Goal: Task Accomplishment & Management: Use online tool/utility

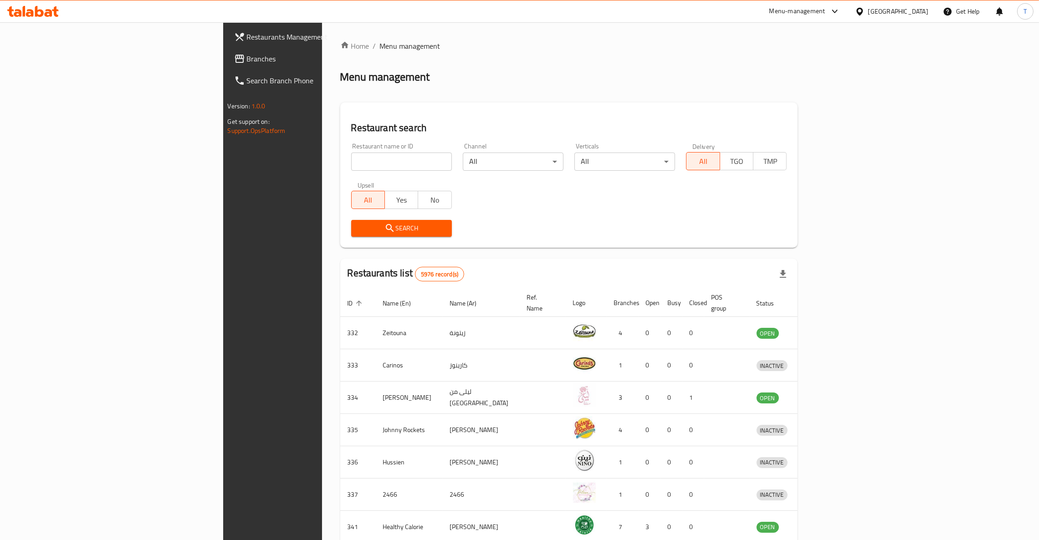
click at [351, 161] on input "search" at bounding box center [401, 162] width 101 height 18
click button "Search" at bounding box center [401, 228] width 101 height 17
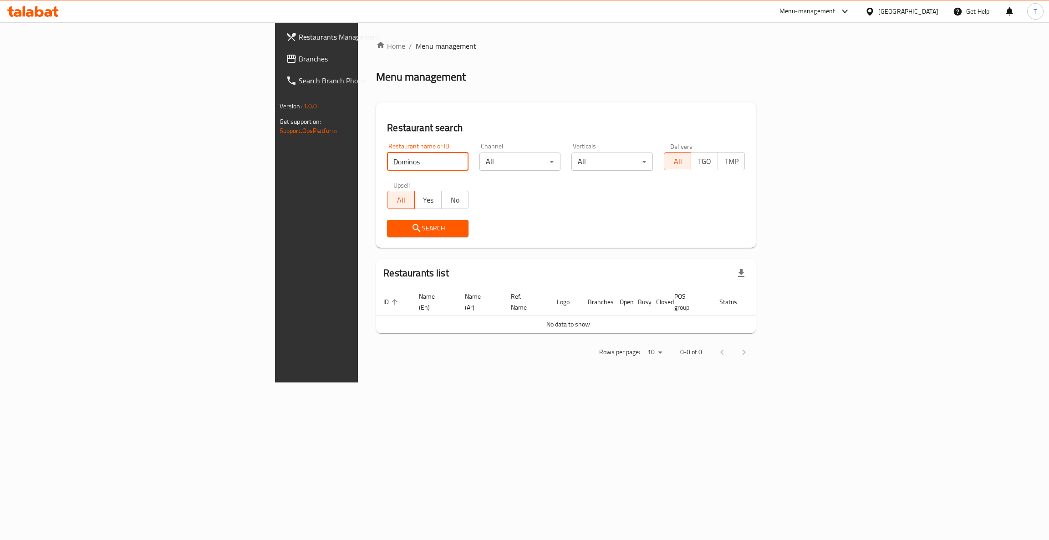
drag, startPoint x: 260, startPoint y: 163, endPoint x: 187, endPoint y: 133, distance: 79.3
click at [275, 162] on div "Restaurants Management Branches Search Branch Phone Version: 1.0.0 Get support …" at bounding box center [524, 202] width 499 height 360
type input "Mcd"
click button "Search" at bounding box center [428, 228] width 82 height 17
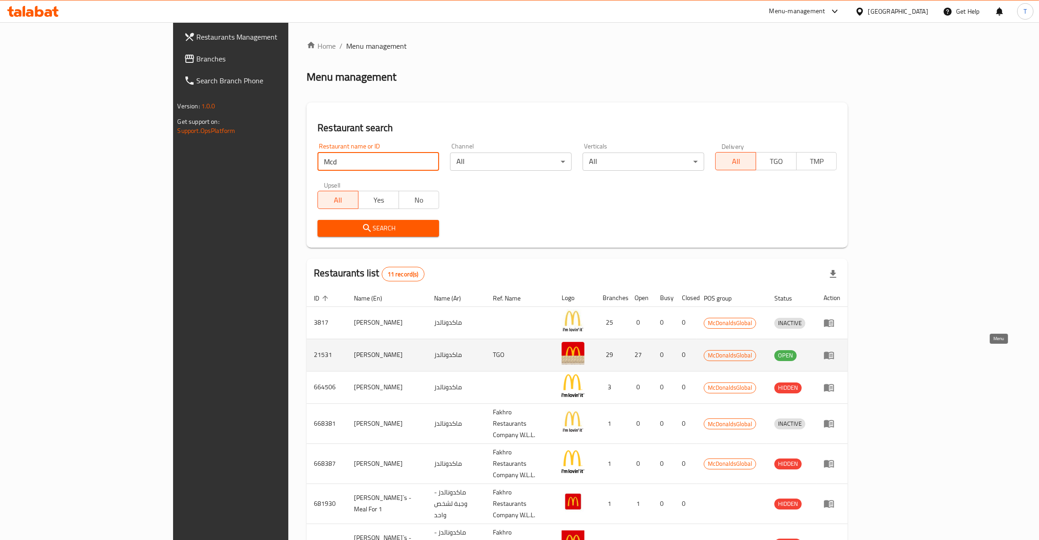
click at [692, 357] on icon "enhanced table" at bounding box center [829, 356] width 10 height 8
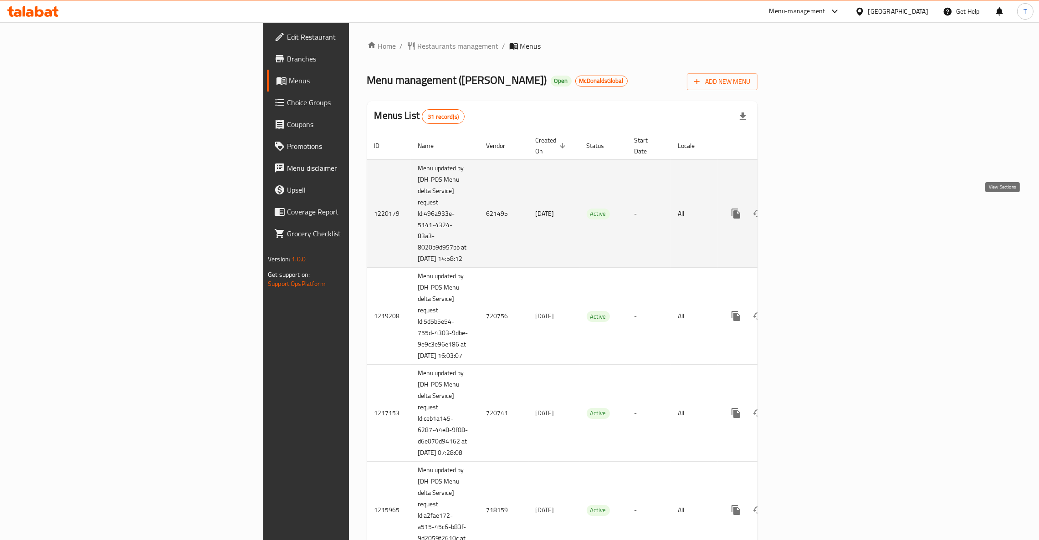
click at [692, 210] on icon "enhanced table" at bounding box center [801, 213] width 11 height 11
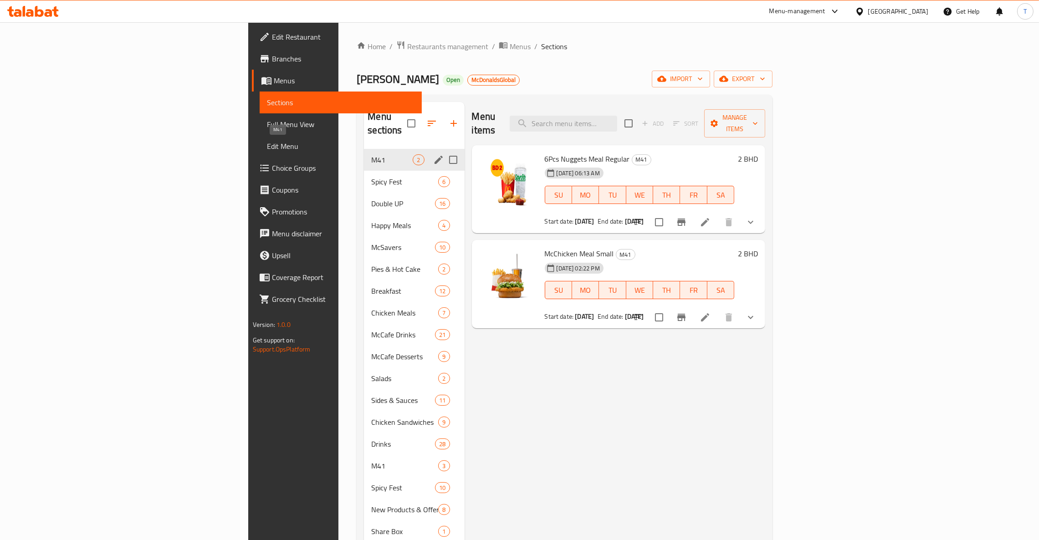
click at [371, 154] on span "M41" at bounding box center [391, 159] width 41 height 11
click at [371, 360] on span "M41" at bounding box center [391, 465] width 41 height 11
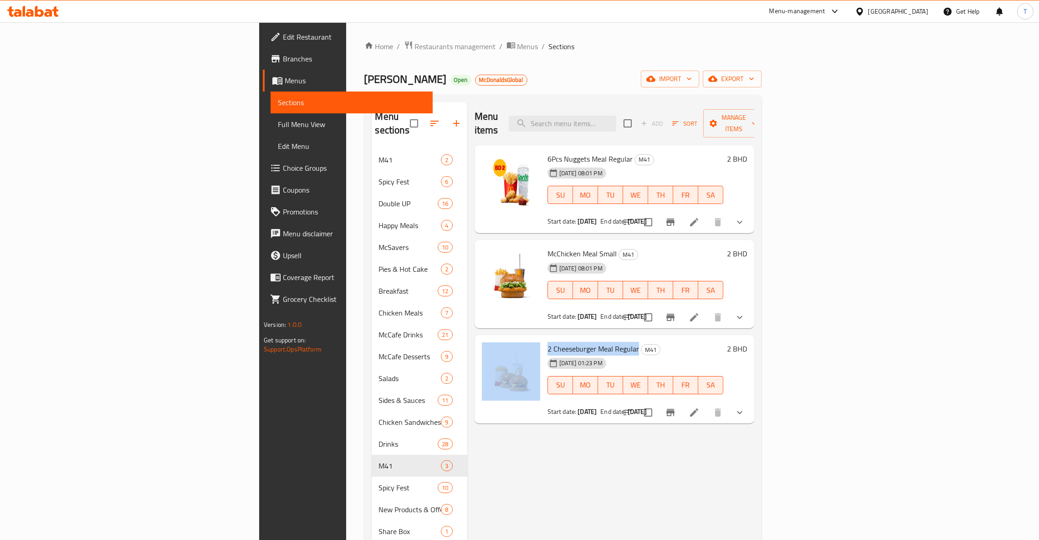
drag, startPoint x: 572, startPoint y: 338, endPoint x: 477, endPoint y: 338, distance: 95.2
click at [478, 339] on div "2 Cheeseburger Meal Regular M41 03-08-2025 01:23 PM SU MO TU WE TH FR SA Start …" at bounding box center [614, 379] width 272 height 81
copy div "2 Cheeseburger Meal Regular"
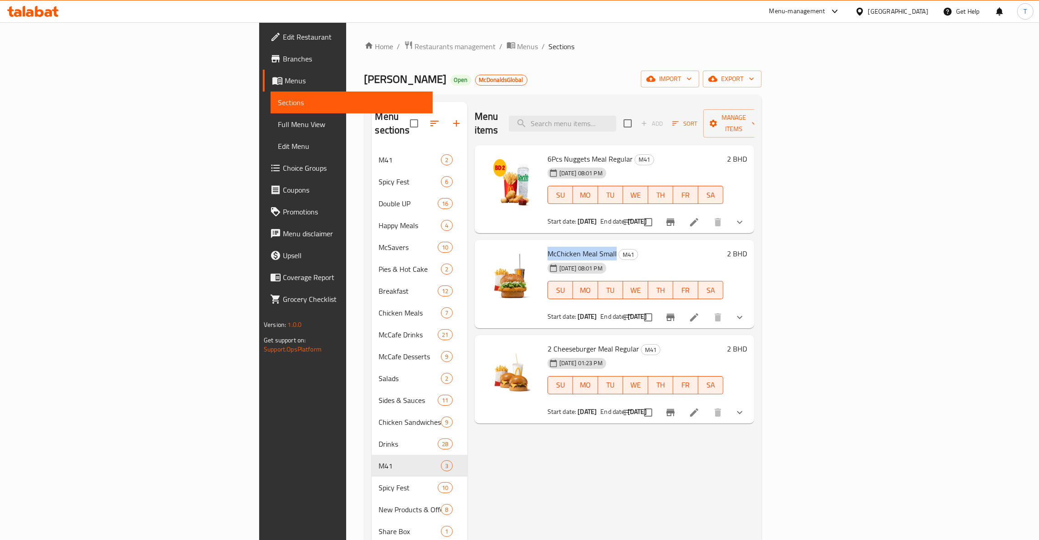
drag, startPoint x: 551, startPoint y: 239, endPoint x: 479, endPoint y: 237, distance: 71.5
click at [544, 244] on div "McChicken Meal Small M41 13-07-2025 08:01 PM SU MO TU WE TH FR SA Start date: 2…" at bounding box center [635, 284] width 183 height 81
copy span "McChicken Meal Small"
drag, startPoint x: 568, startPoint y: 148, endPoint x: 482, endPoint y: 144, distance: 85.7
click at [547, 153] on h6 "6Pcs Nuggets Meal Regular M41" at bounding box center [635, 159] width 176 height 13
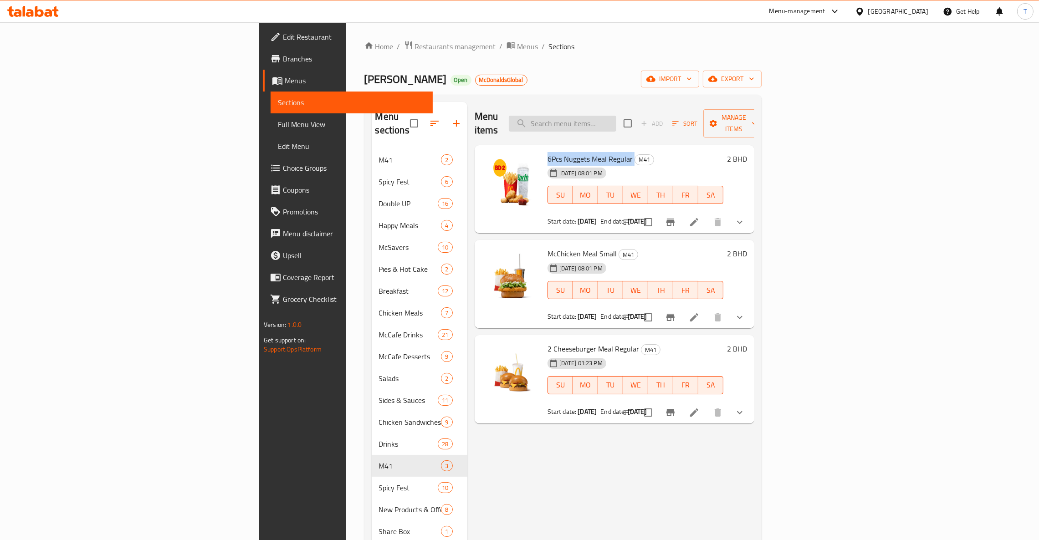
copy h6 "6Pcs Nuggets Meal Regular"
click at [415, 41] on span "Restaurants management" at bounding box center [455, 46] width 81 height 11
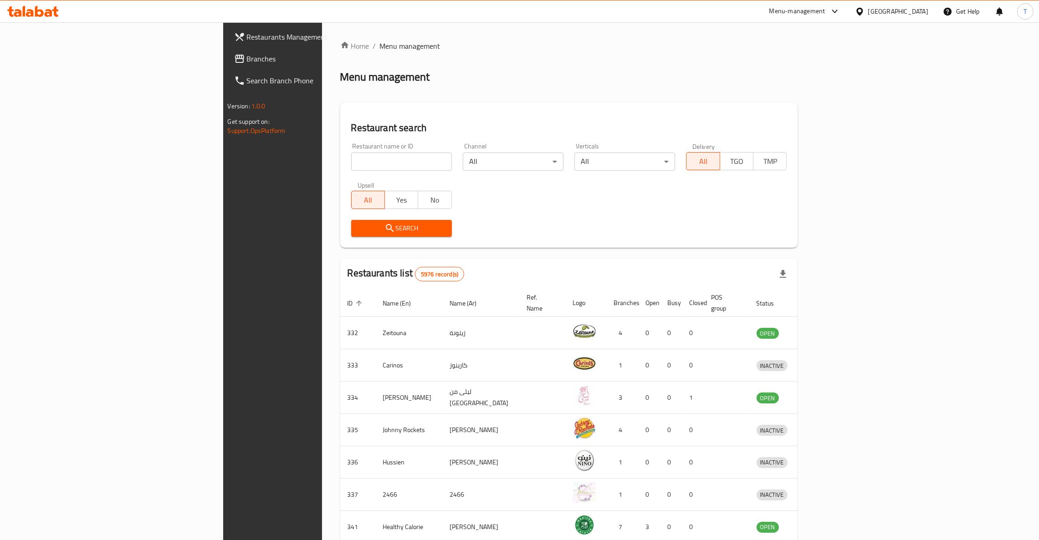
click at [351, 161] on input "search" at bounding box center [401, 162] width 101 height 18
type input "Domino"
click button "Search" at bounding box center [401, 228] width 101 height 17
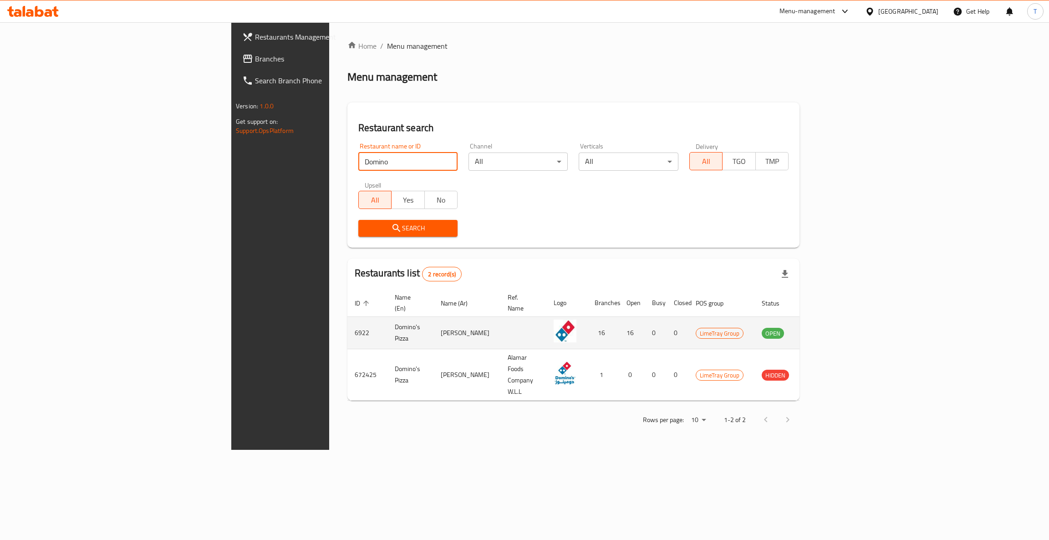
click at [692, 330] on icon "enhanced table" at bounding box center [815, 334] width 10 height 8
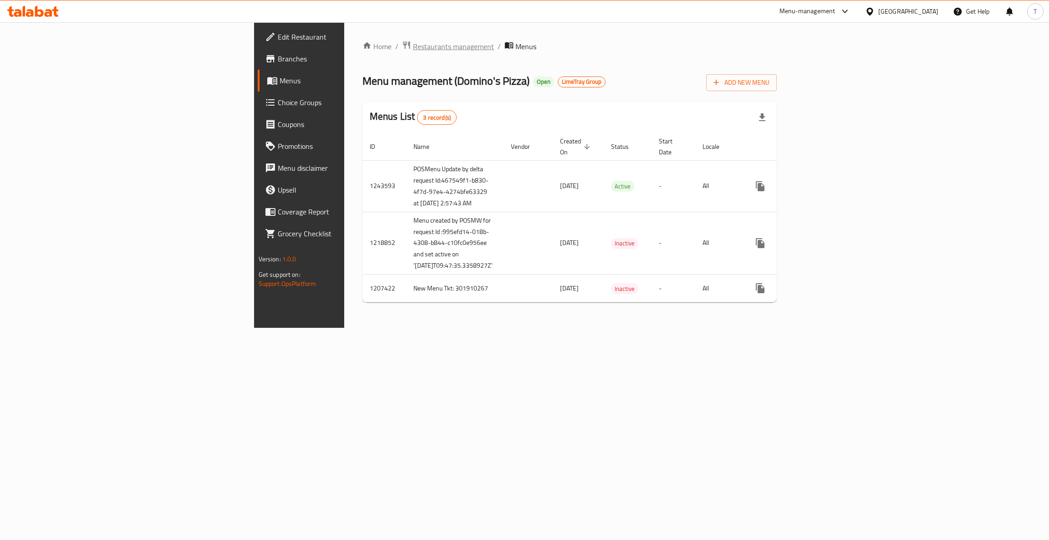
click at [413, 46] on span "Restaurants management" at bounding box center [453, 46] width 81 height 11
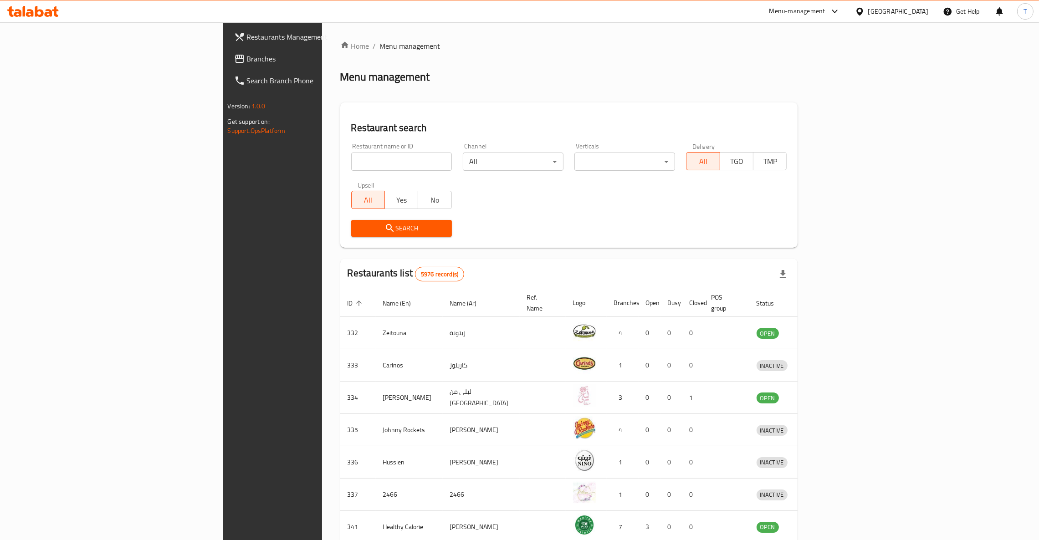
click at [351, 154] on input "search" at bounding box center [401, 162] width 101 height 18
click button "Search" at bounding box center [401, 228] width 101 height 17
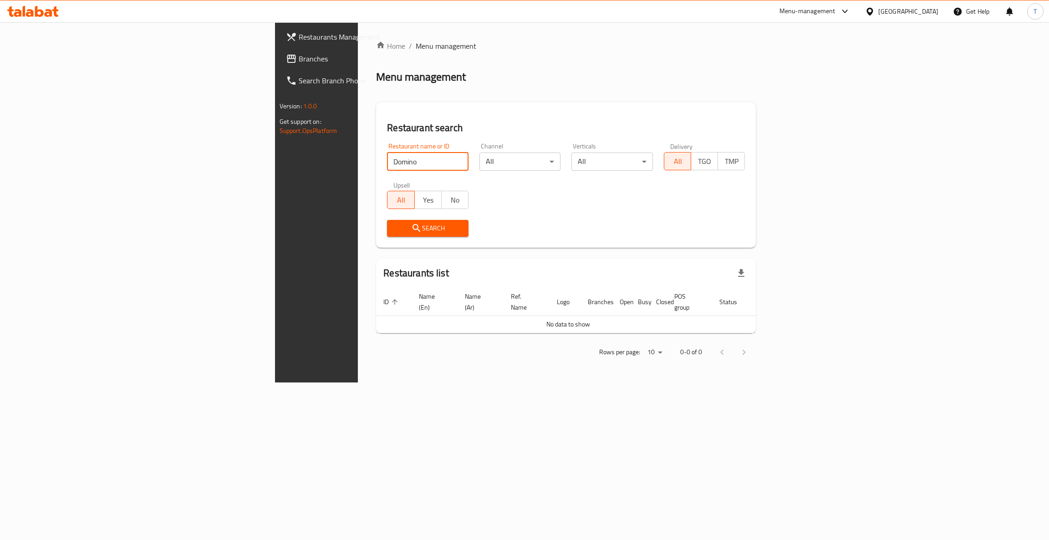
type input "Domino"
click button "Search" at bounding box center [428, 228] width 82 height 17
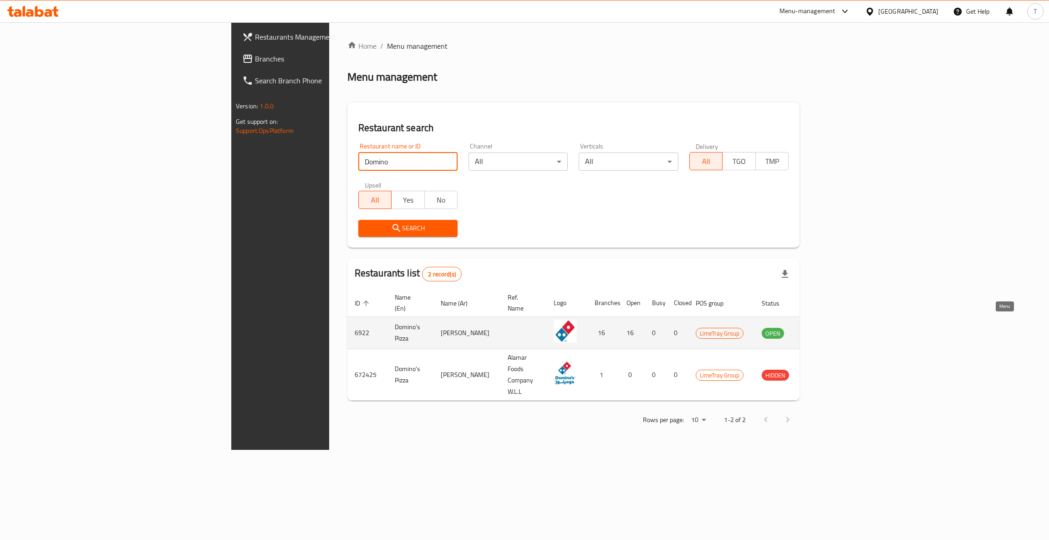
click at [692, 330] on icon "enhanced table" at bounding box center [815, 334] width 10 height 8
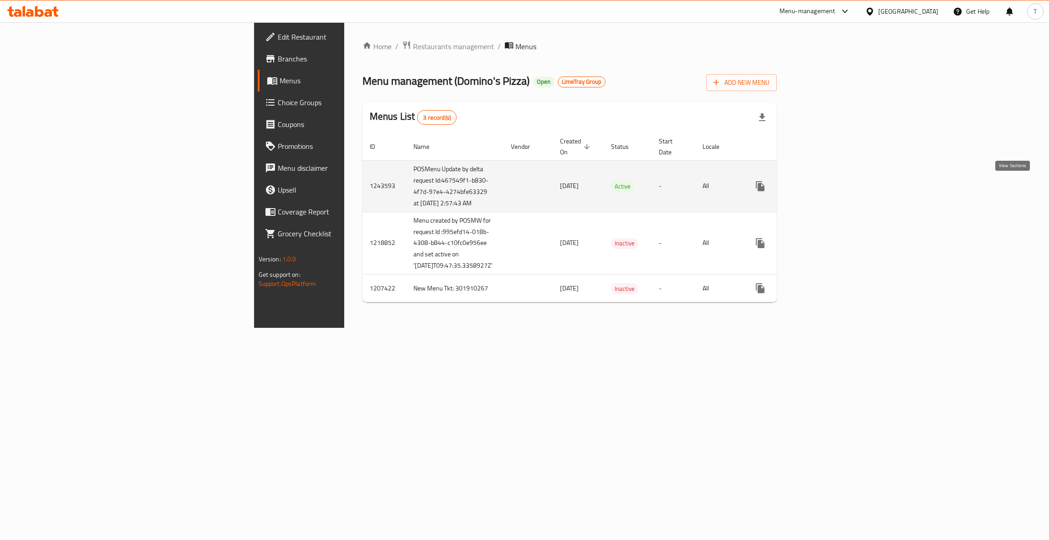
click at [692, 187] on link "enhanced table" at bounding box center [826, 186] width 22 height 22
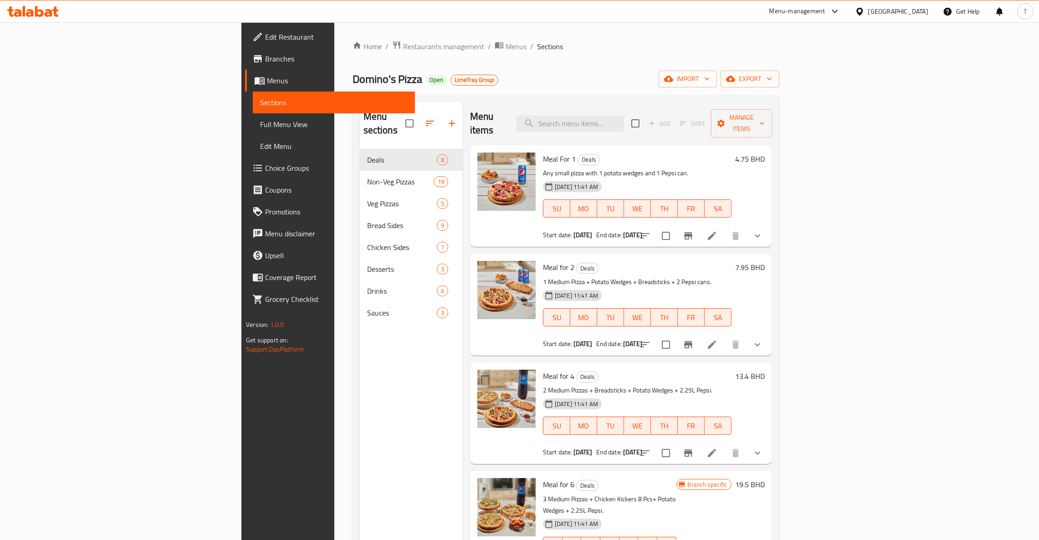
click at [265, 54] on span "Branches" at bounding box center [336, 58] width 143 height 11
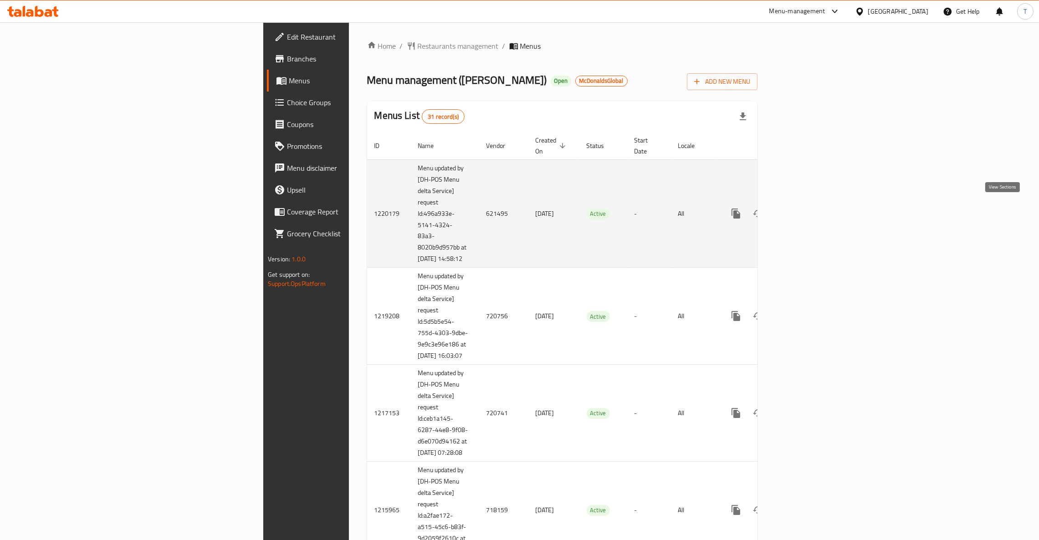
click at [812, 209] on link "enhanced table" at bounding box center [801, 214] width 22 height 22
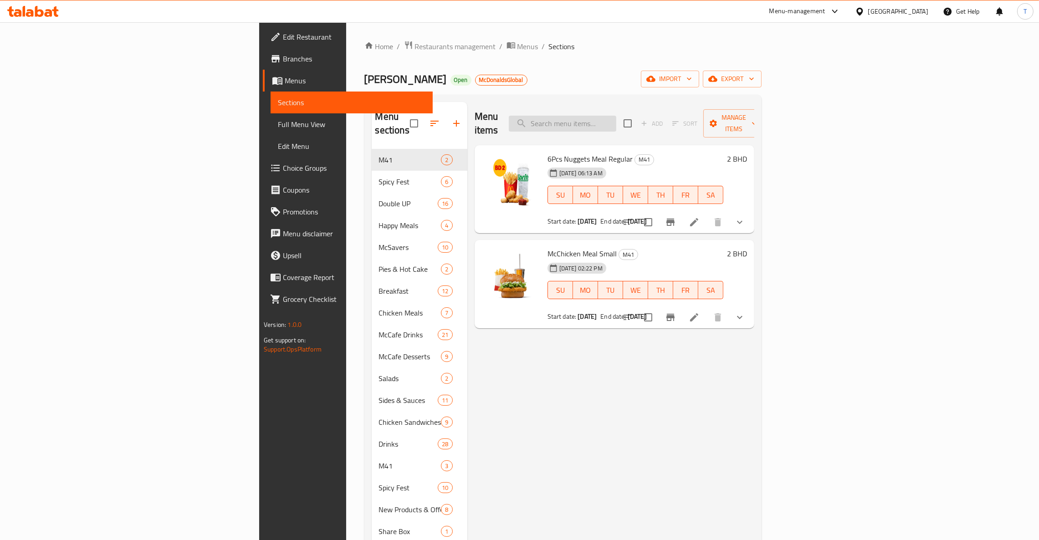
click at [616, 117] on input "search" at bounding box center [562, 124] width 107 height 16
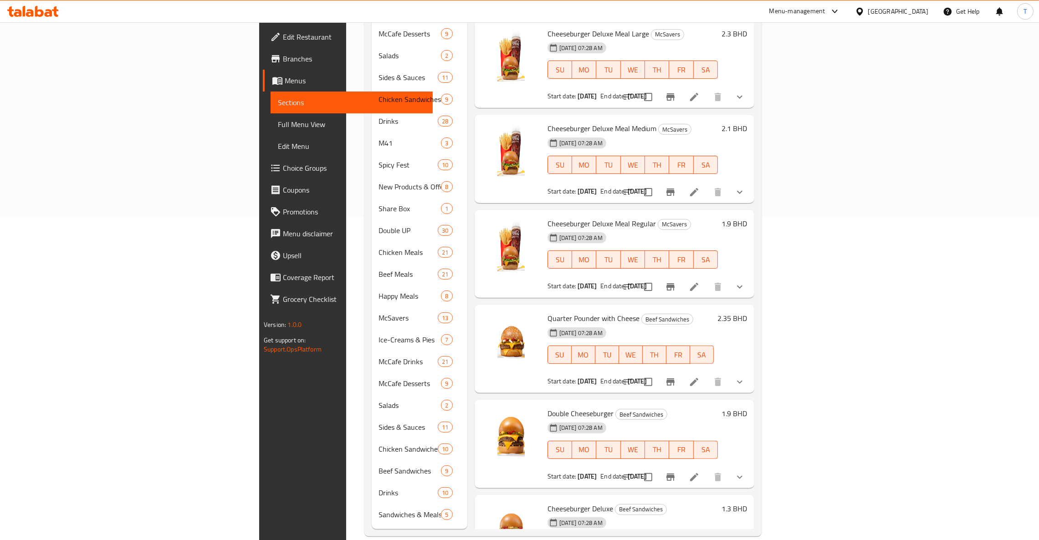
scroll to position [1566, 0]
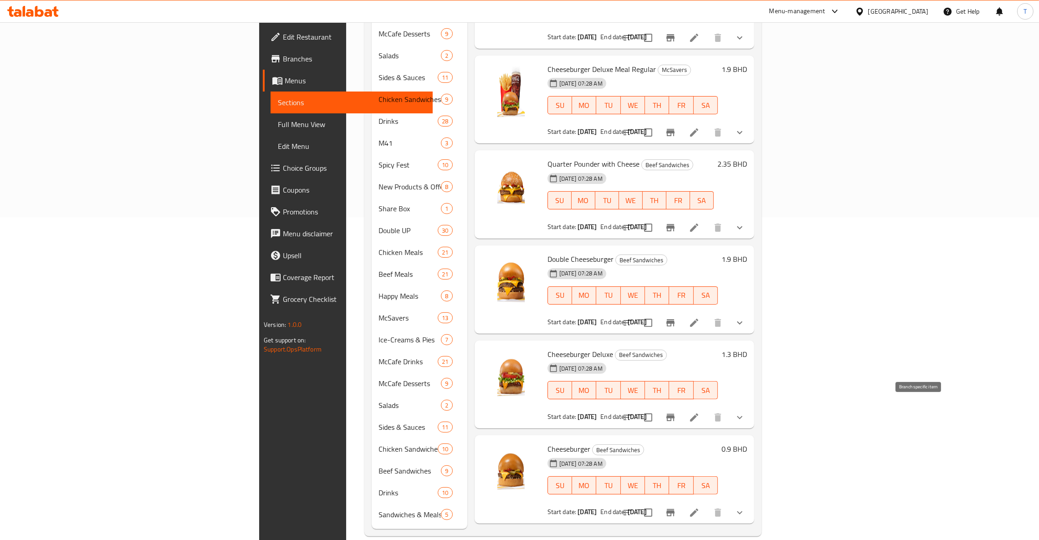
click at [681, 502] on button "Branch-specific-item" at bounding box center [670, 513] width 22 height 22
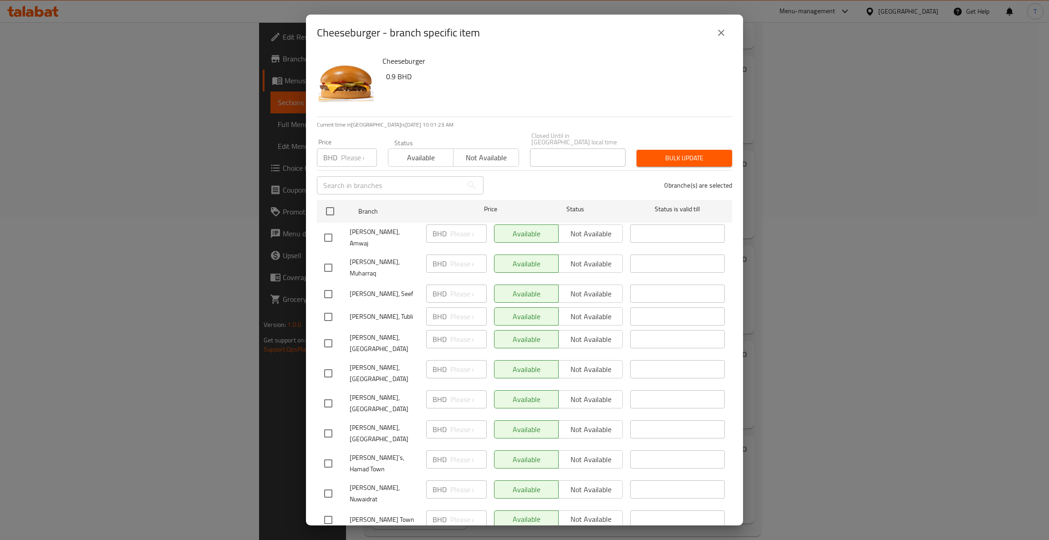
click at [719, 27] on icon "close" at bounding box center [721, 32] width 11 height 11
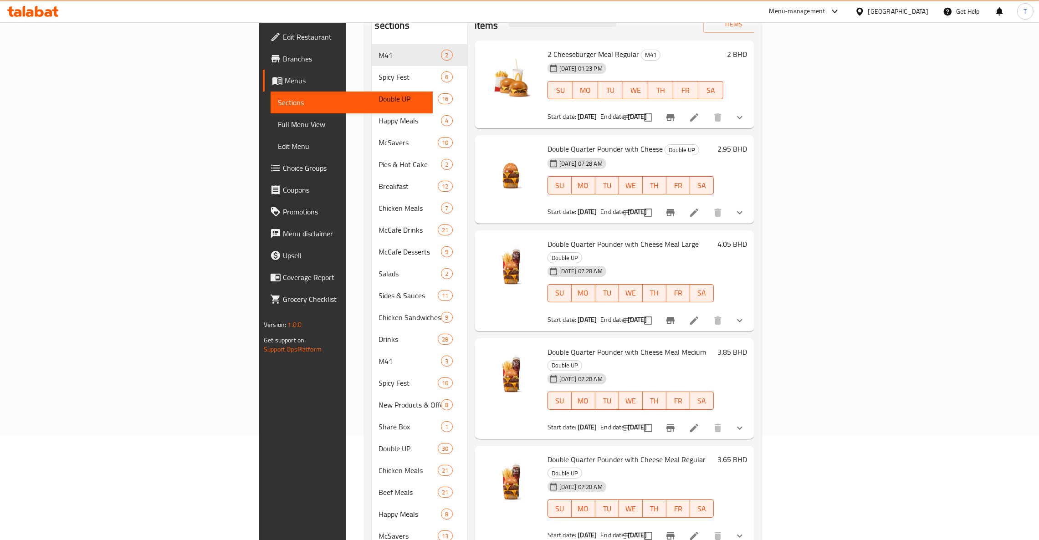
scroll to position [0, 0]
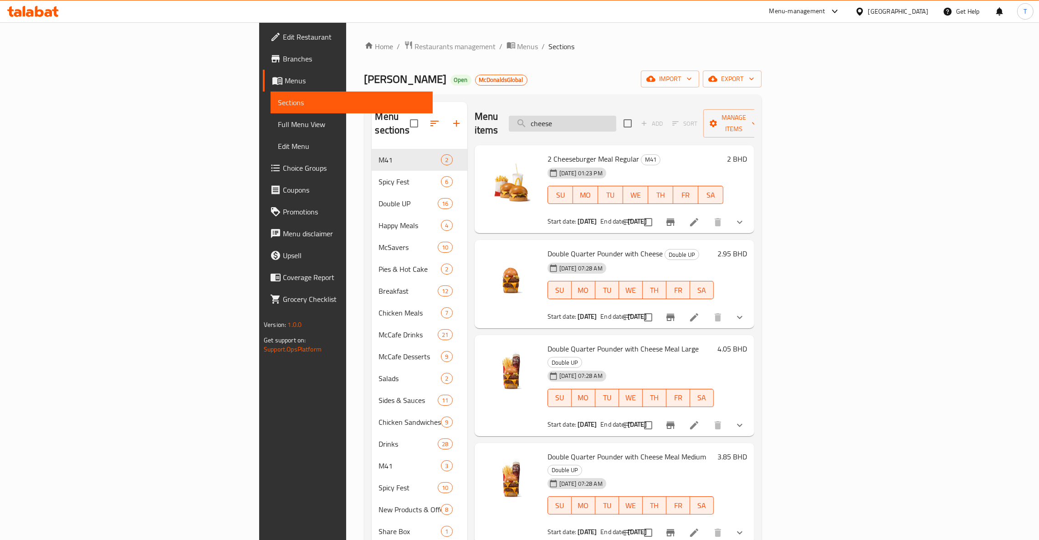
click at [607, 119] on input "cheese" at bounding box center [562, 124] width 107 height 16
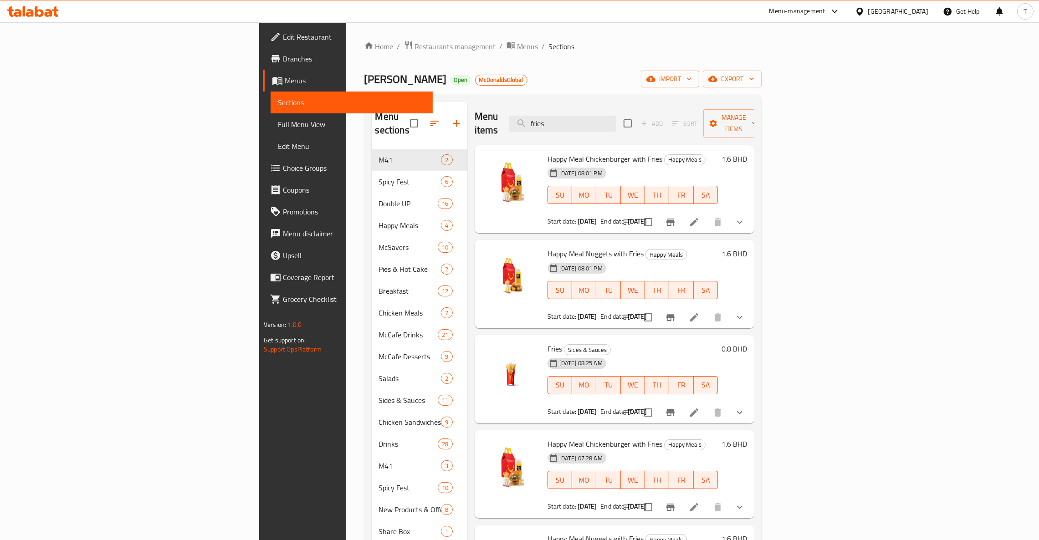
drag, startPoint x: 596, startPoint y: 117, endPoint x: 574, endPoint y: 117, distance: 22.3
click at [574, 117] on div "Menu items fries Add Sort Manage items" at bounding box center [614, 123] width 280 height 43
type input "d"
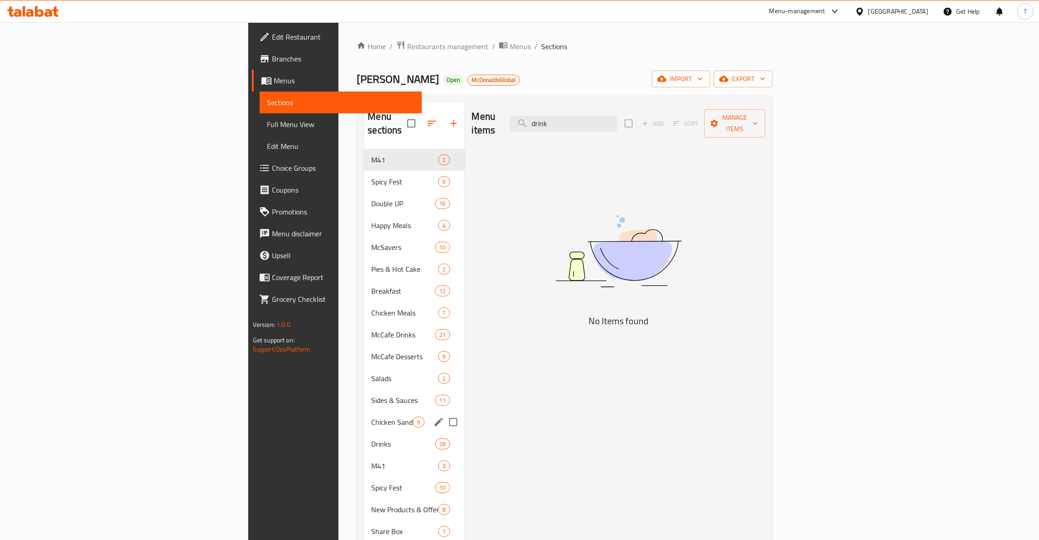
scroll to position [68, 0]
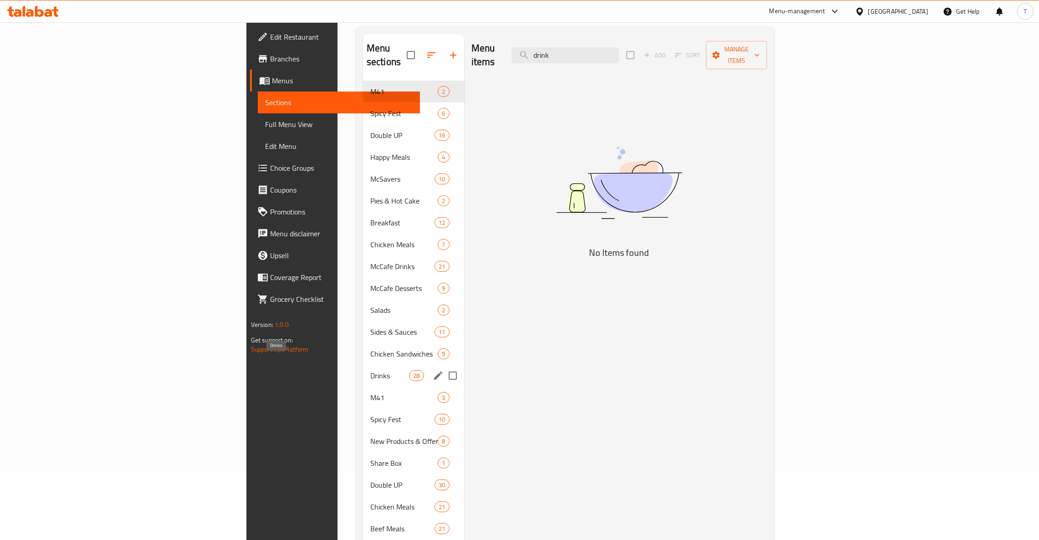
click at [370, 370] on span "Drinks" at bounding box center [389, 375] width 39 height 11
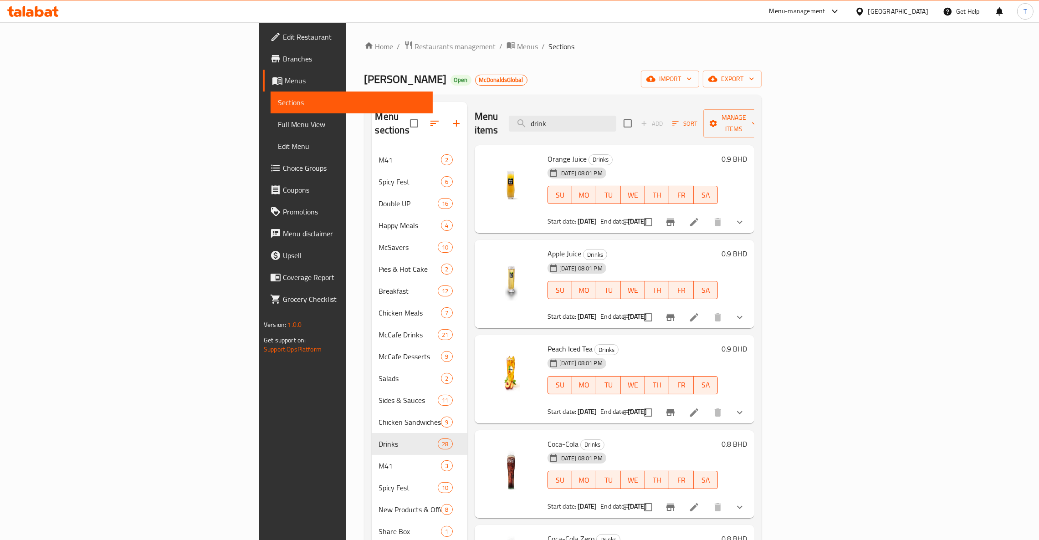
drag, startPoint x: 559, startPoint y: 125, endPoint x: 557, endPoint y: 120, distance: 5.1
click at [556, 122] on div "Menu items drink Add Sort Manage items" at bounding box center [614, 123] width 280 height 43
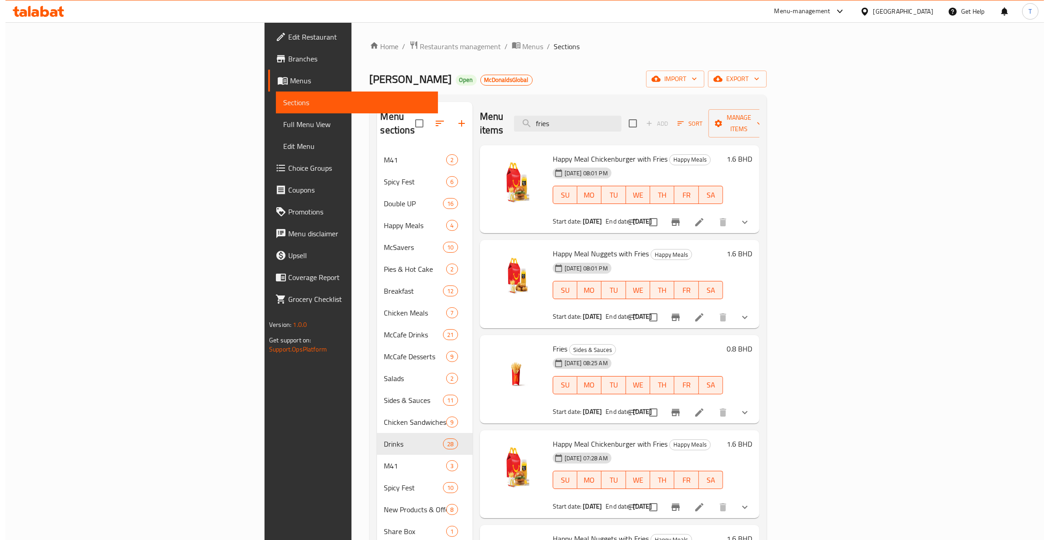
scroll to position [47, 0]
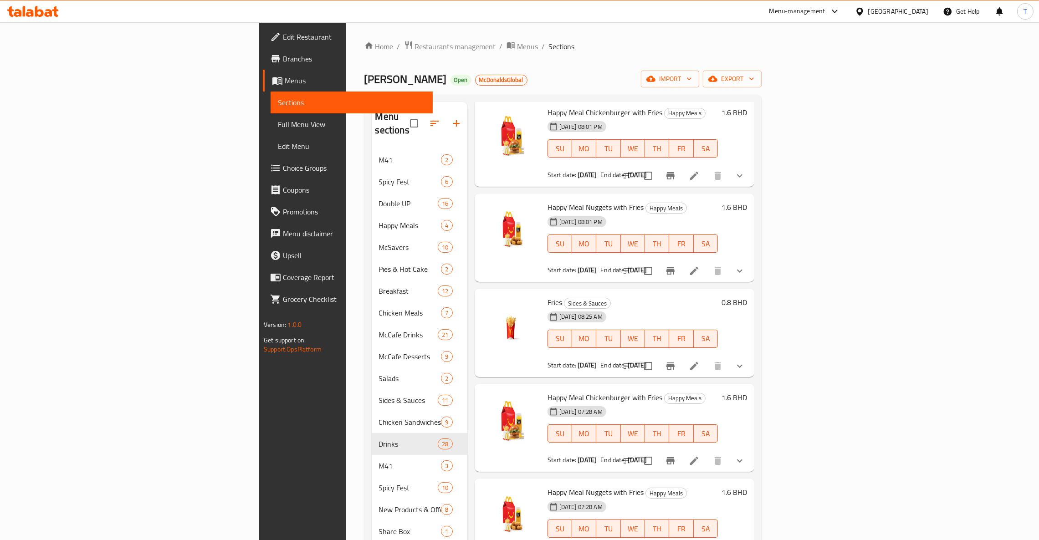
type input "fries"
click at [415, 45] on span "Restaurants management" at bounding box center [455, 46] width 81 height 11
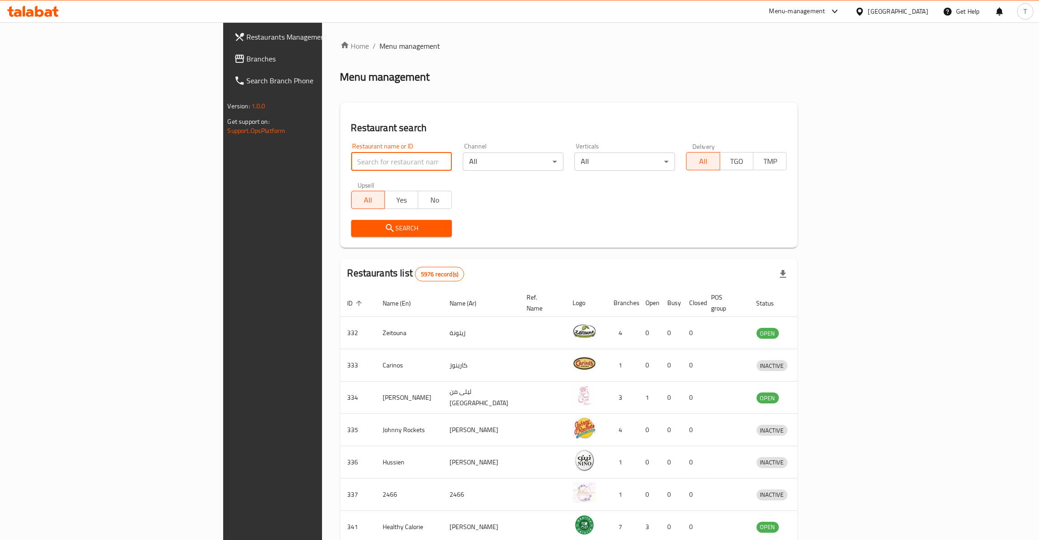
click at [351, 155] on input "search" at bounding box center [401, 162] width 101 height 18
type input "[PERSON_NAME]"
click button "Search" at bounding box center [401, 228] width 101 height 17
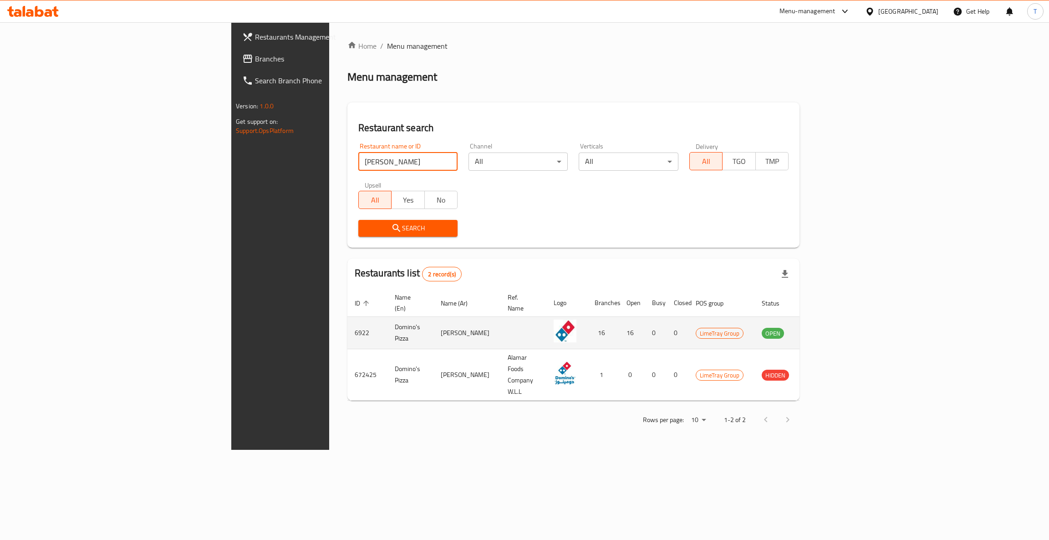
click at [834, 318] on td "enhanced table" at bounding box center [817, 333] width 31 height 32
click at [820, 330] on icon "enhanced table" at bounding box center [815, 334] width 10 height 8
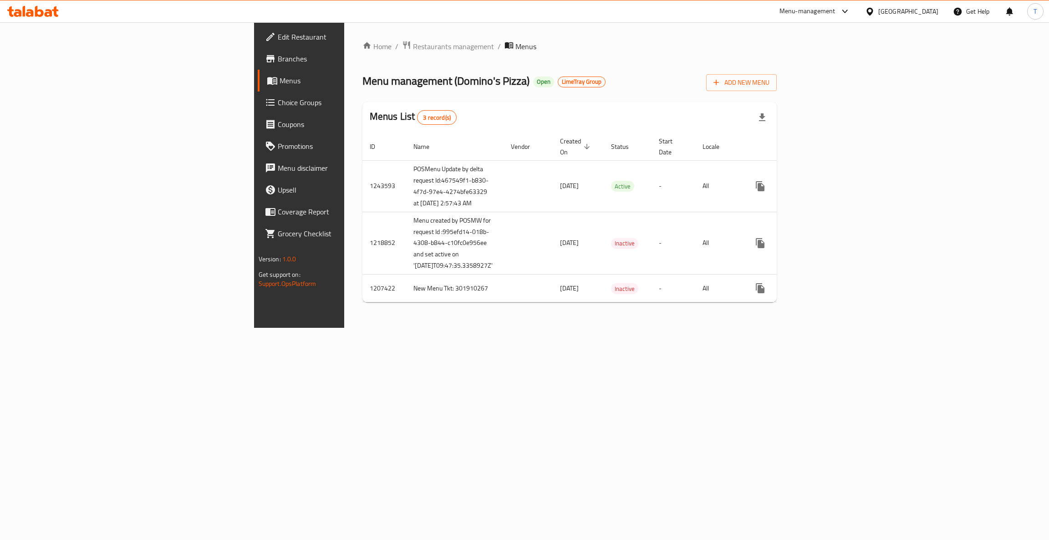
click at [278, 59] on span "Branches" at bounding box center [350, 58] width 144 height 11
